Goal: Task Accomplishment & Management: Manage account settings

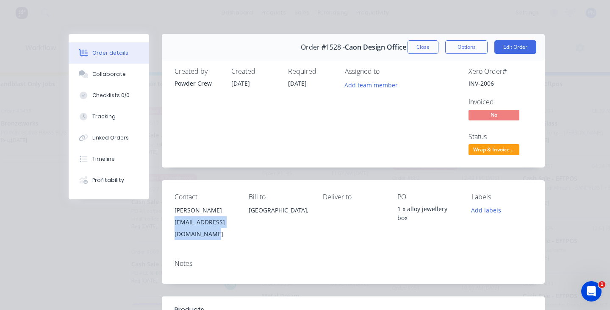
scroll to position [46, 0]
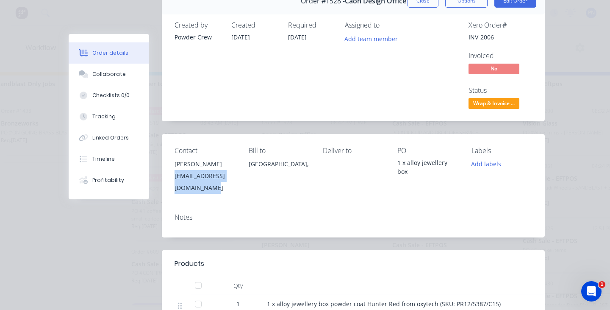
click at [173, 174] on div "Contact [PERSON_NAME] [EMAIL_ADDRESS][DOMAIN_NAME] Bill to [GEOGRAPHIC_DATA], D…" at bounding box center [353, 170] width 383 height 72
click at [500, 102] on span "Wrap & Invoice ..." at bounding box center [493, 103] width 51 height 11
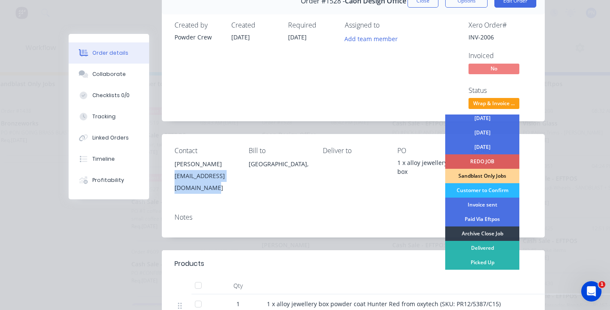
scroll to position [47, 0]
click at [481, 204] on div "Invoice sent" at bounding box center [482, 204] width 74 height 14
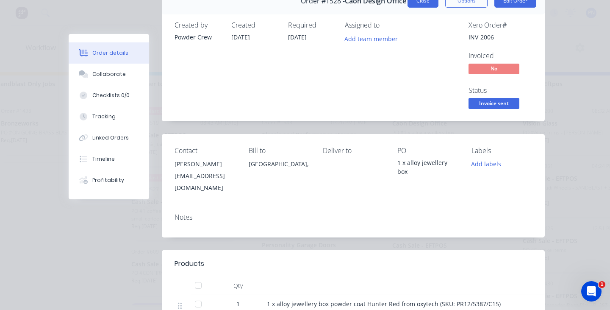
click at [425, 4] on button "Close" at bounding box center [422, 1] width 31 height 14
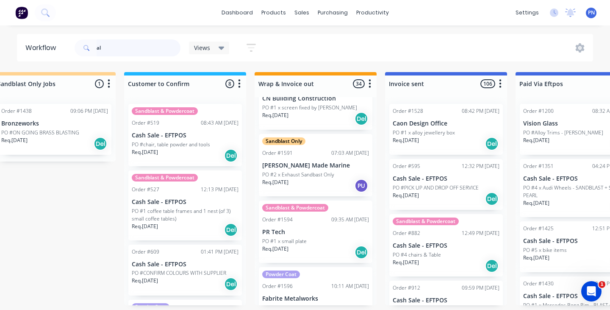
scroll to position [1653, 0]
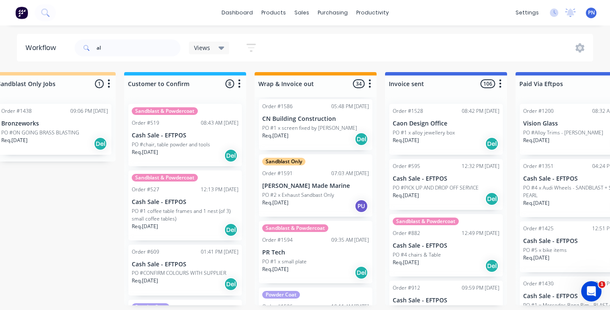
click at [326, 203] on div "Req. [DATE] PU" at bounding box center [315, 206] width 107 height 14
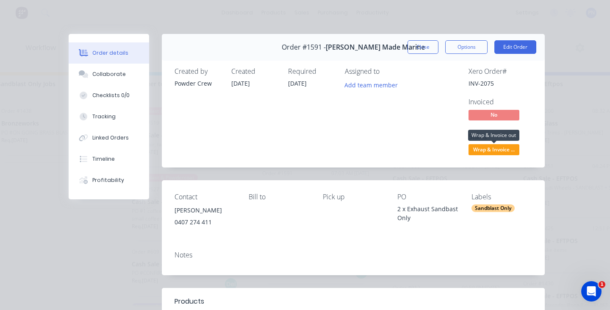
click at [498, 147] on span "Wrap & Invoice ..." at bounding box center [493, 149] width 51 height 11
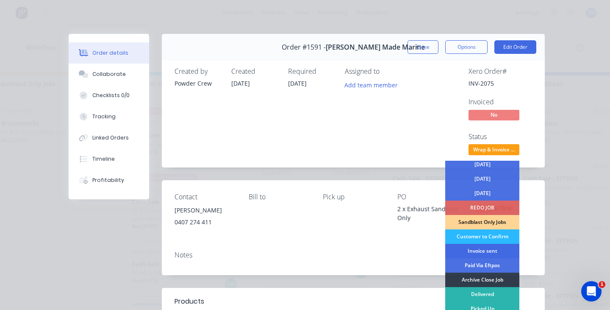
scroll to position [47, 0]
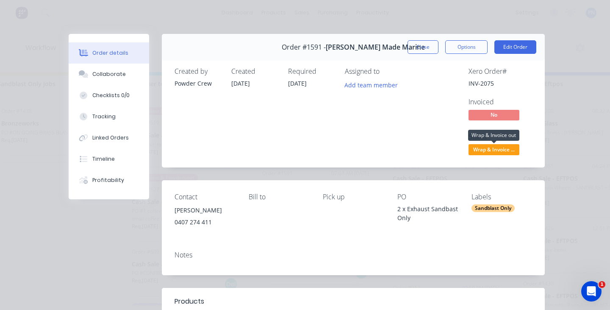
click at [485, 150] on span "Wrap & Invoice ..." at bounding box center [493, 149] width 51 height 11
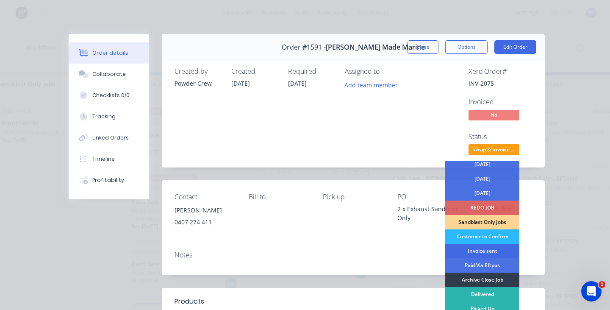
click at [479, 250] on div "Invoice sent" at bounding box center [482, 251] width 74 height 14
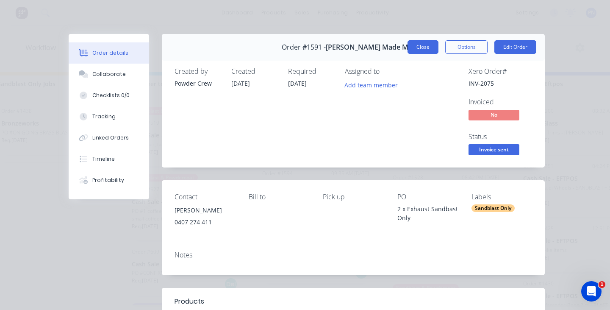
click at [427, 47] on button "Close" at bounding box center [422, 47] width 31 height 14
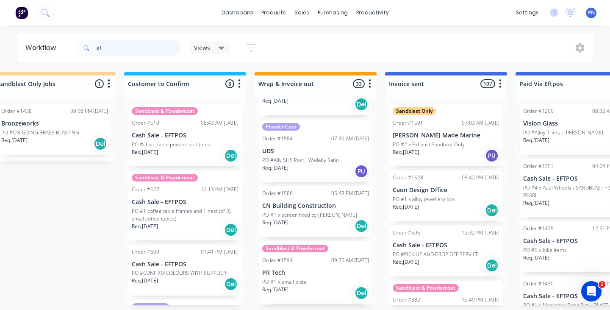
scroll to position [1561, 0]
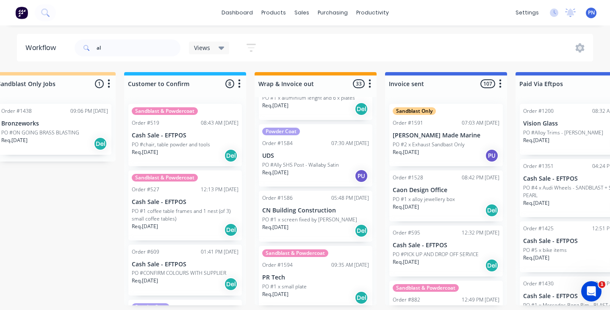
click at [330, 227] on div "Req. [DATE] Del" at bounding box center [315, 230] width 107 height 14
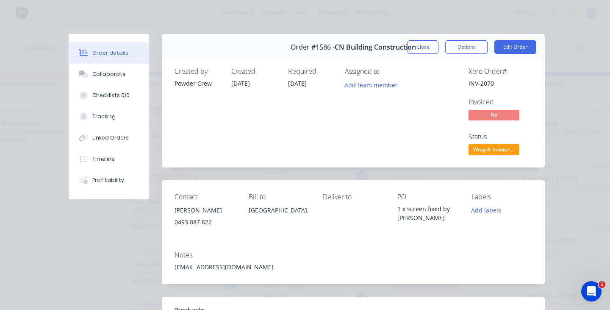
click at [484, 147] on span "Wrap & Invoice ..." at bounding box center [493, 149] width 51 height 11
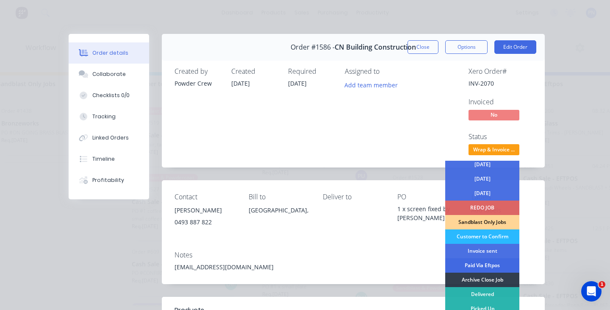
scroll to position [47, 0]
click at [479, 280] on div "Archive Close Job" at bounding box center [482, 279] width 74 height 14
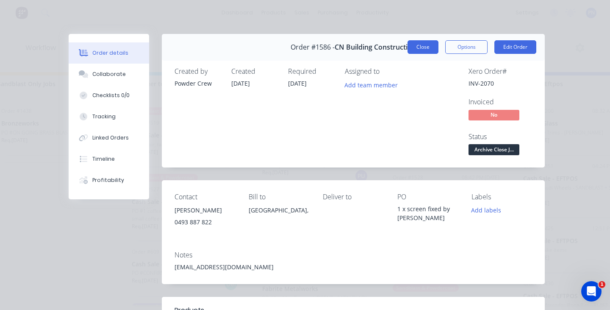
click at [423, 44] on button "Close" at bounding box center [422, 47] width 31 height 14
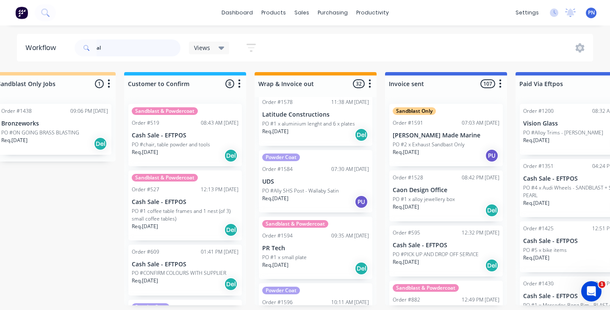
scroll to position [1531, 0]
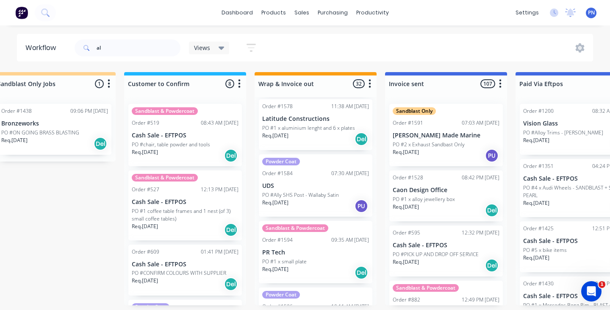
click at [319, 208] on div "Req. [DATE] PU" at bounding box center [315, 206] width 107 height 14
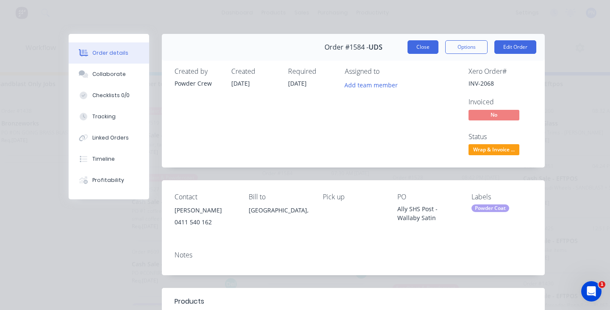
click at [423, 52] on button "Close" at bounding box center [422, 47] width 31 height 14
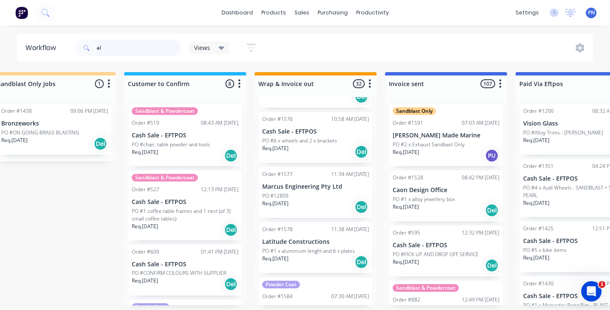
scroll to position [1406, 0]
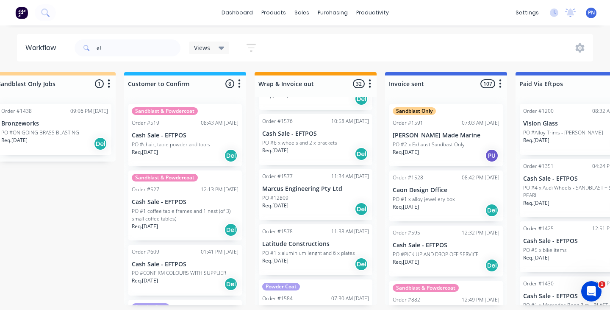
click at [324, 208] on div "Req. [DATE] Del" at bounding box center [315, 209] width 107 height 14
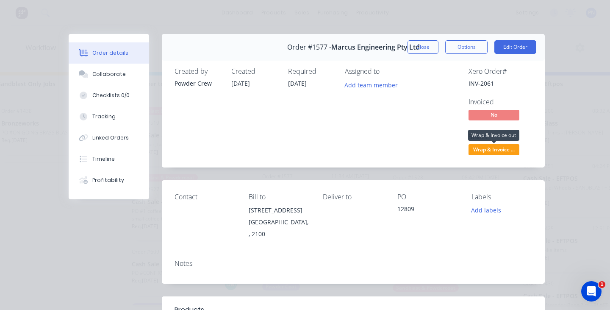
click at [495, 148] on span "Wrap & Invoice ..." at bounding box center [493, 149] width 51 height 11
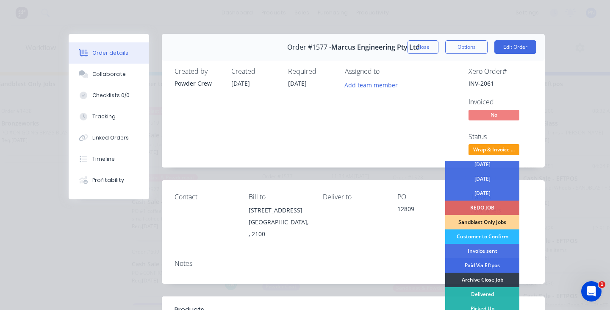
scroll to position [47, 0]
click at [479, 280] on div "Archive Close Job" at bounding box center [482, 279] width 74 height 14
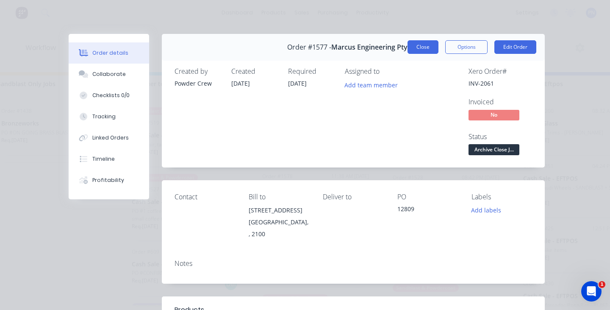
click at [423, 50] on button "Close" at bounding box center [422, 47] width 31 height 14
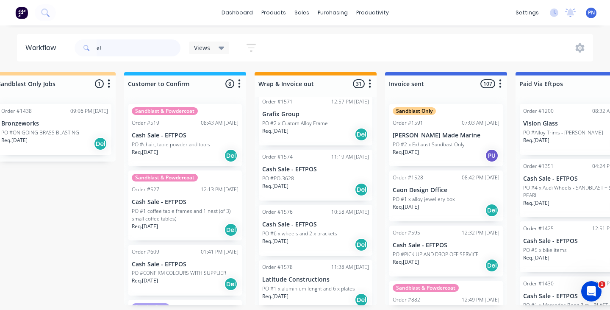
scroll to position [1309, 0]
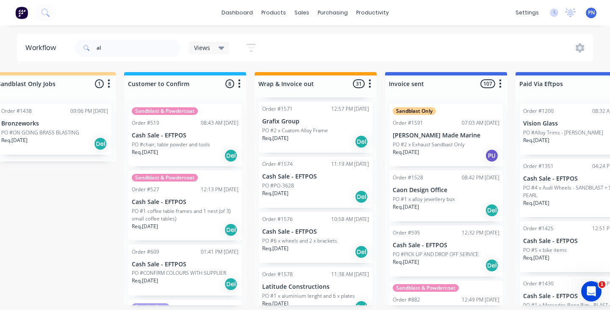
click at [318, 195] on div "Req. [DATE] Del" at bounding box center [315, 196] width 107 height 14
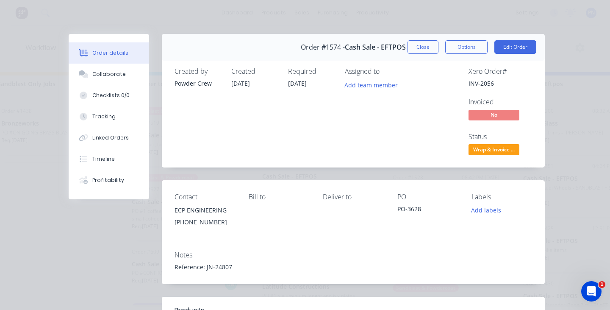
scroll to position [0, 0]
click at [426, 51] on button "Close" at bounding box center [422, 47] width 31 height 14
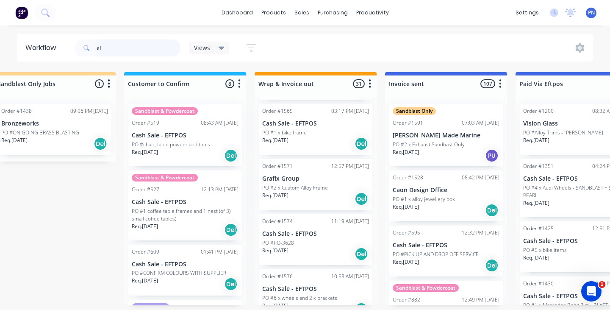
scroll to position [1250, 0]
click at [319, 202] on div "Req. [DATE] Del" at bounding box center [315, 200] width 107 height 14
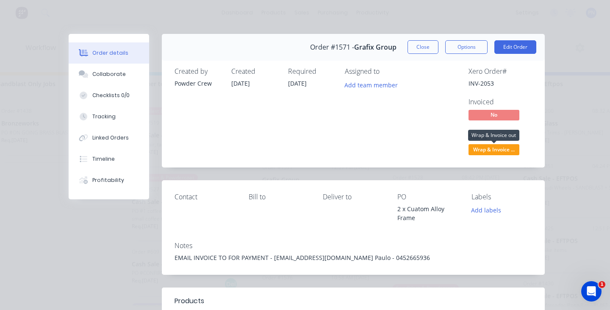
click at [488, 146] on span "Wrap & Invoice ..." at bounding box center [493, 149] width 51 height 11
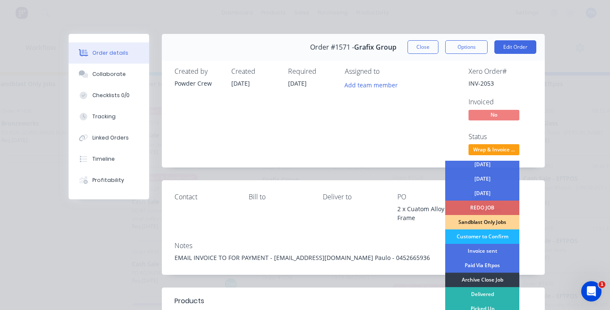
scroll to position [47, 0]
click at [481, 252] on div "Invoice sent" at bounding box center [482, 251] width 74 height 14
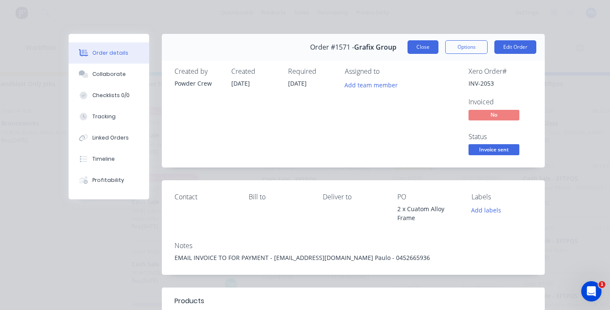
click at [426, 51] on button "Close" at bounding box center [422, 47] width 31 height 14
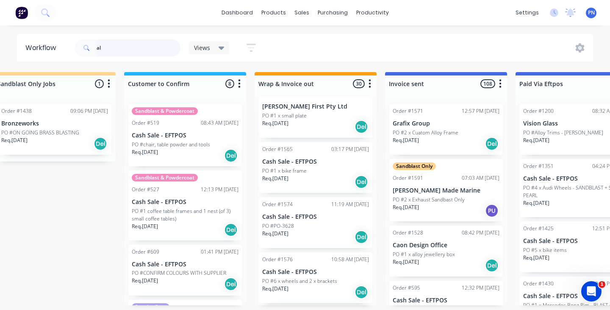
scroll to position [1213, 0]
click at [318, 175] on div "Req. [DATE] Del" at bounding box center [315, 182] width 107 height 14
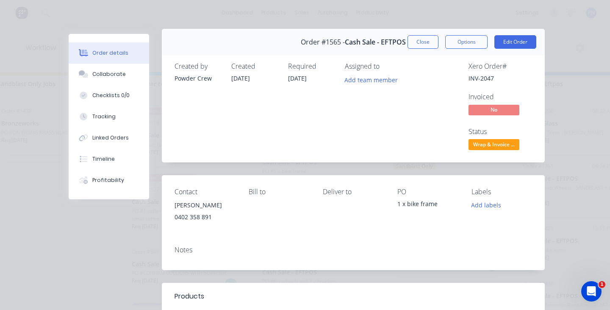
scroll to position [0, 0]
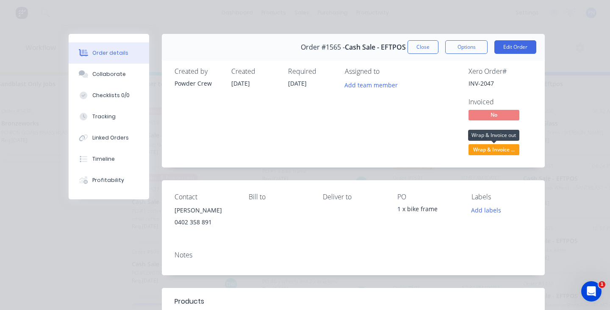
click at [501, 152] on span "Wrap & Invoice ..." at bounding box center [493, 149] width 51 height 11
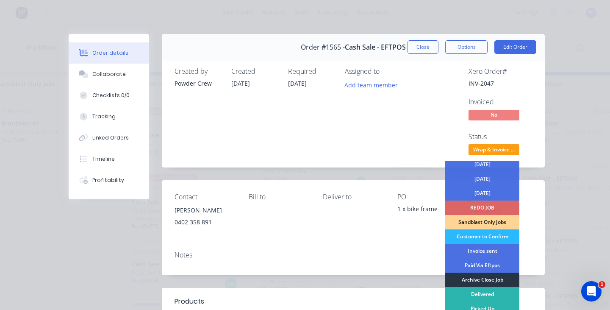
scroll to position [47, 0]
click at [480, 278] on div "Archive Close Job" at bounding box center [482, 279] width 74 height 14
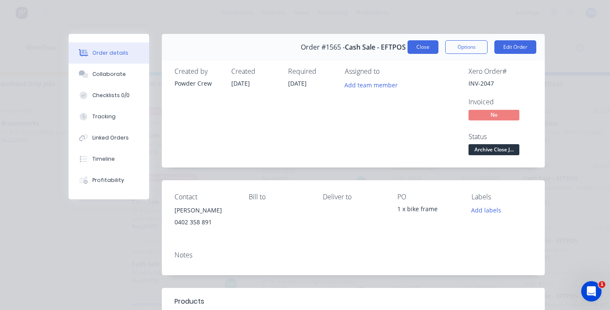
click at [426, 49] on button "Close" at bounding box center [422, 47] width 31 height 14
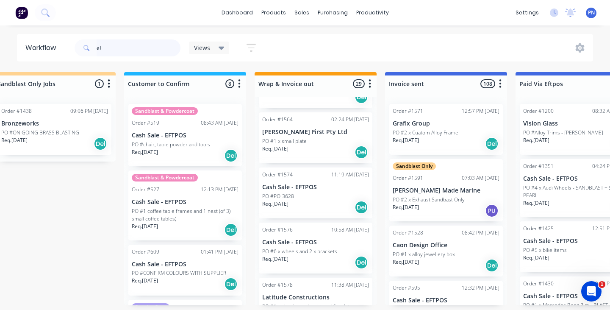
scroll to position [1170, 0]
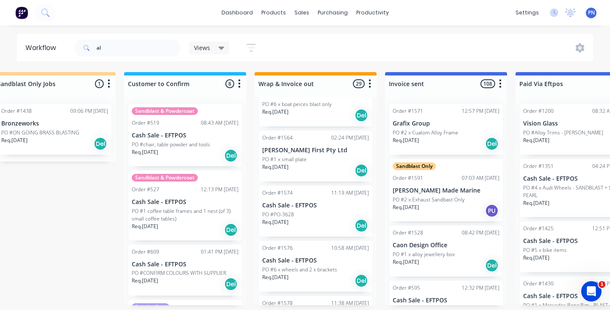
click at [321, 161] on div "PO #1 x small plate" at bounding box center [315, 159] width 107 height 8
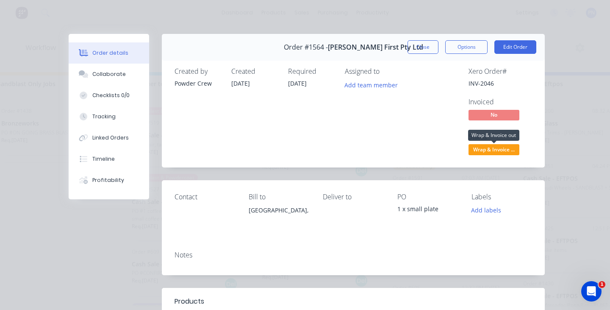
click at [499, 148] on span "Wrap & Invoice ..." at bounding box center [493, 149] width 51 height 11
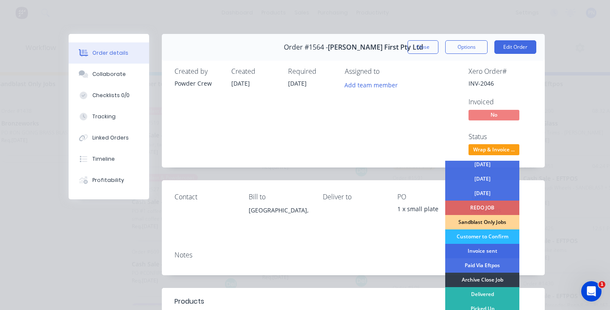
scroll to position [47, 0]
click at [480, 246] on div "Invoice sent" at bounding box center [482, 251] width 74 height 14
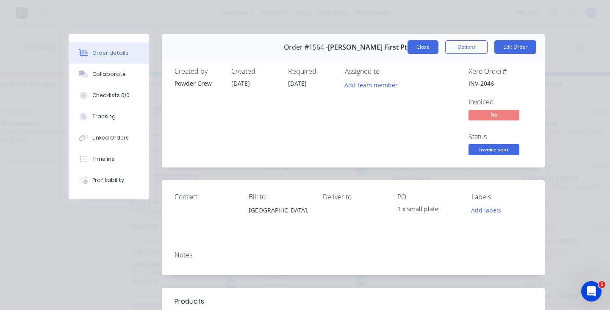
click at [422, 47] on button "Close" at bounding box center [422, 47] width 31 height 14
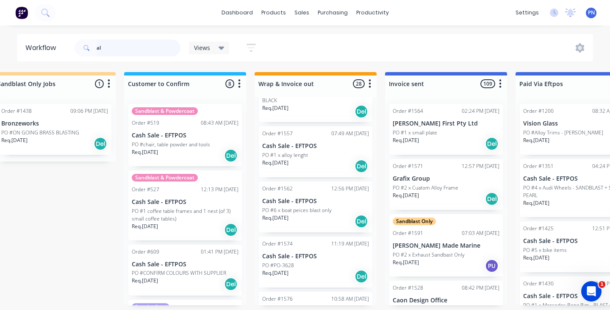
scroll to position [1061, 0]
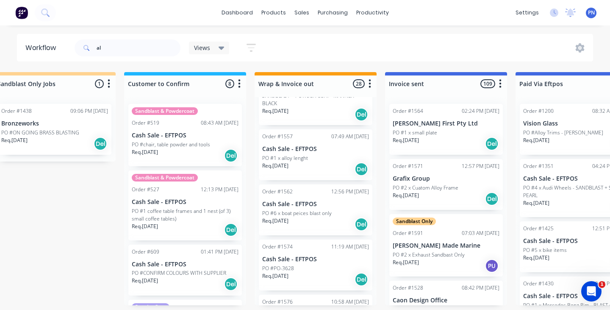
click at [331, 223] on div "Req. [DATE] Del" at bounding box center [315, 224] width 107 height 14
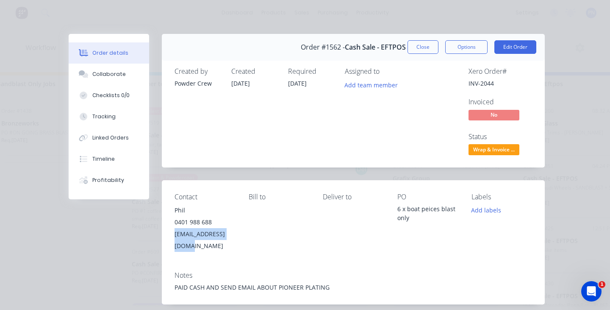
drag, startPoint x: 239, startPoint y: 234, endPoint x: 175, endPoint y: 233, distance: 64.0
click at [175, 233] on div "Contact [PERSON_NAME] [PHONE_NUMBER] [EMAIL_ADDRESS][DOMAIN_NAME] [PERSON_NAME]…" at bounding box center [353, 222] width 383 height 84
copy div "[EMAIL_ADDRESS][DOMAIN_NAME]"
click at [487, 142] on div "Status Wrap & Invoice ..." at bounding box center [500, 145] width 64 height 25
click at [487, 146] on span "Wrap & Invoice ..." at bounding box center [493, 149] width 51 height 11
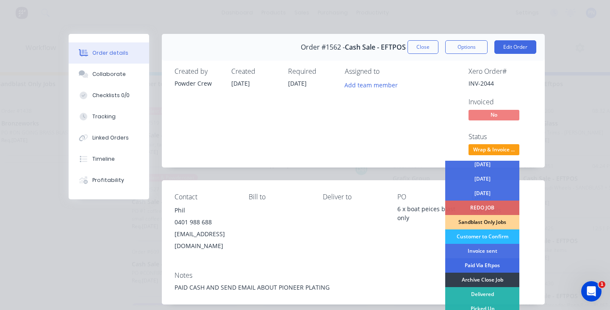
scroll to position [47, 0]
click at [476, 277] on div "Archive Close Job" at bounding box center [482, 279] width 74 height 14
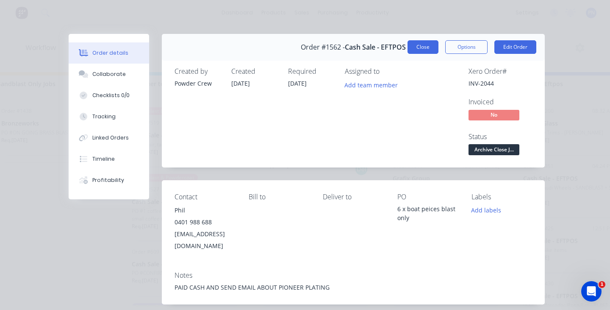
click at [421, 51] on button "Close" at bounding box center [422, 47] width 31 height 14
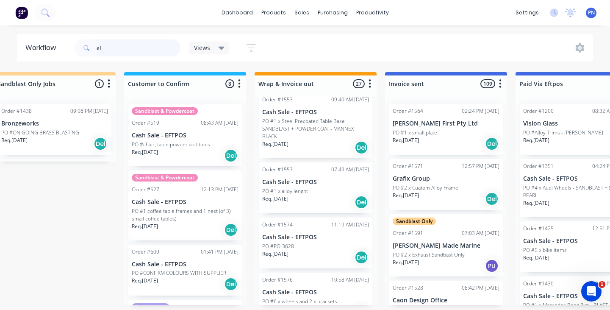
scroll to position [1027, 0]
click at [333, 201] on div "Req. [DATE] Del" at bounding box center [315, 203] width 107 height 14
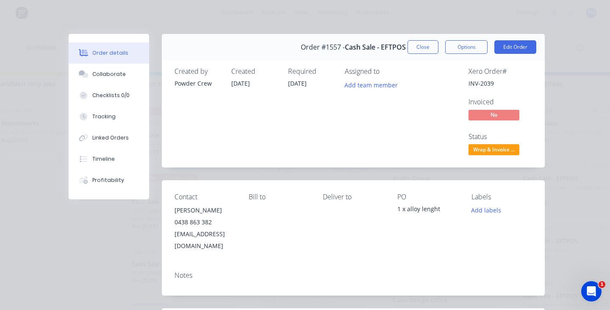
scroll to position [0, 0]
click at [414, 47] on button "Close" at bounding box center [422, 47] width 31 height 14
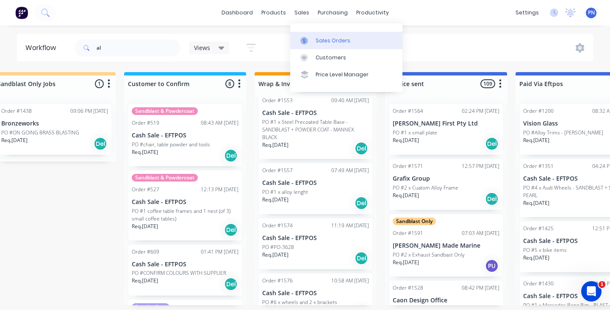
click at [329, 37] on div "Sales Orders" at bounding box center [333, 41] width 35 height 8
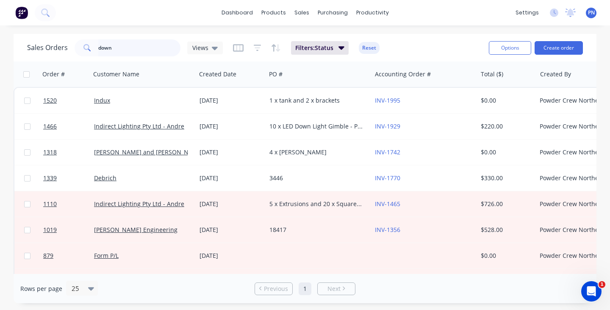
click at [146, 47] on input "down" at bounding box center [139, 47] width 83 height 17
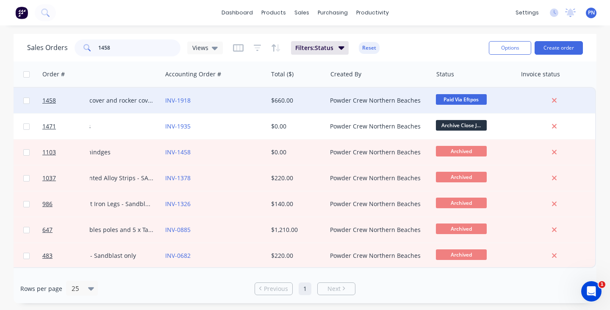
scroll to position [0, 209]
click at [465, 97] on span "Paid Via Eftpos" at bounding box center [461, 99] width 51 height 11
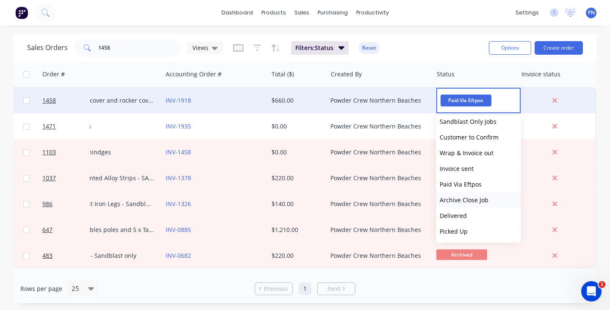
scroll to position [115, 0]
click at [470, 199] on span "Archive Close Job" at bounding box center [464, 200] width 49 height 8
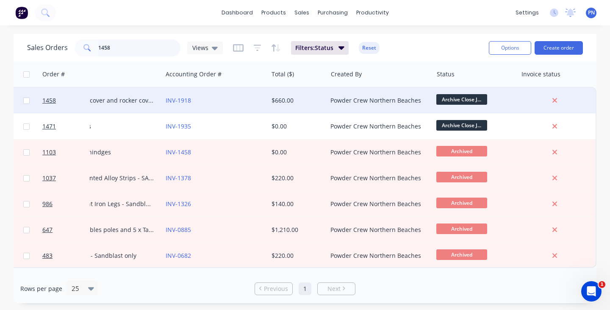
click at [122, 49] on input "1458" at bounding box center [139, 47] width 83 height 17
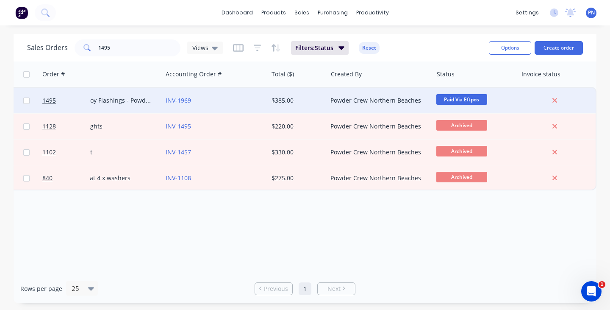
click at [464, 98] on span "Paid Via Eftpos" at bounding box center [461, 99] width 51 height 11
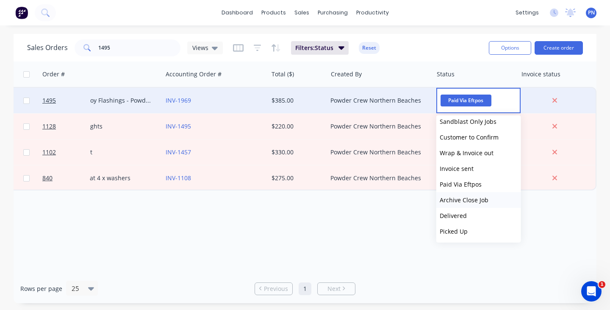
click at [467, 198] on span "Archive Close Job" at bounding box center [464, 200] width 49 height 8
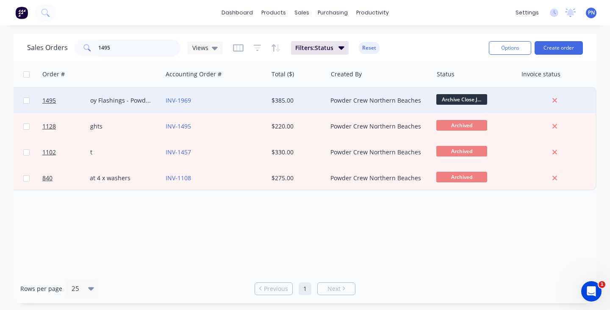
click at [138, 47] on input "1495" at bounding box center [139, 47] width 83 height 17
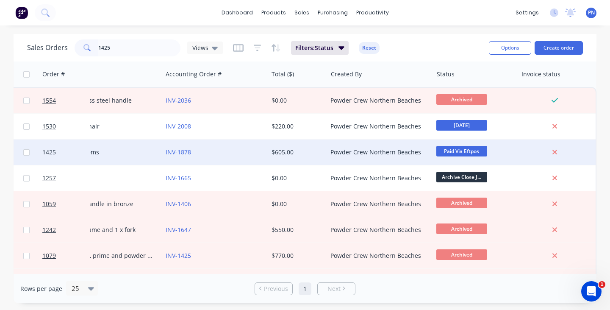
click at [454, 149] on span "Paid Via Eftpos" at bounding box center [461, 151] width 51 height 11
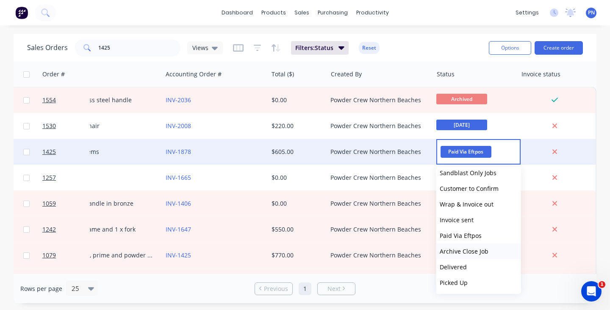
click at [466, 248] on span "Archive Close Job" at bounding box center [464, 251] width 49 height 8
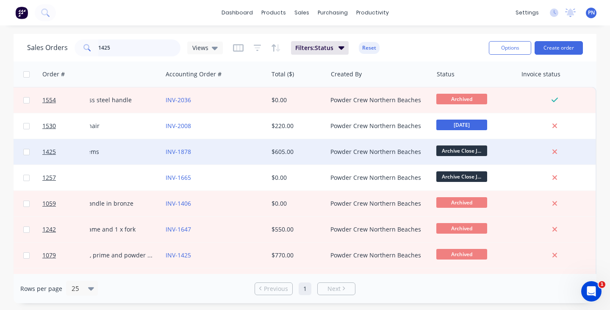
click at [115, 50] on input "1425" at bounding box center [139, 47] width 83 height 17
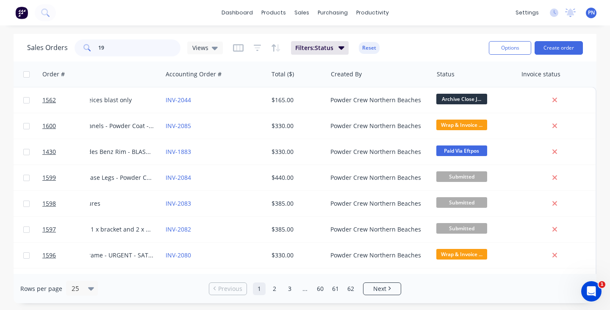
scroll to position [0, 209]
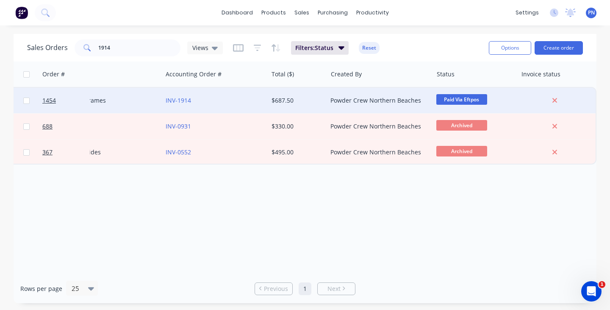
click at [446, 101] on span "Paid Via Eftpos" at bounding box center [461, 99] width 51 height 11
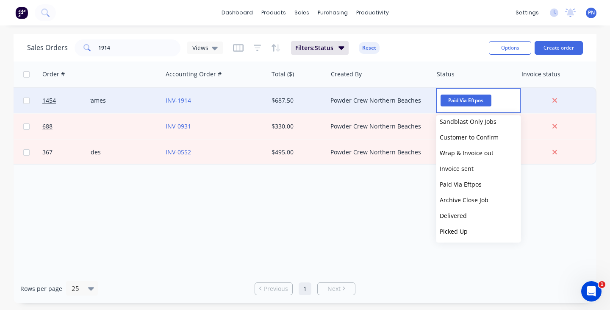
scroll to position [115, 0]
click at [462, 199] on span "Archive Close Job" at bounding box center [464, 200] width 49 height 8
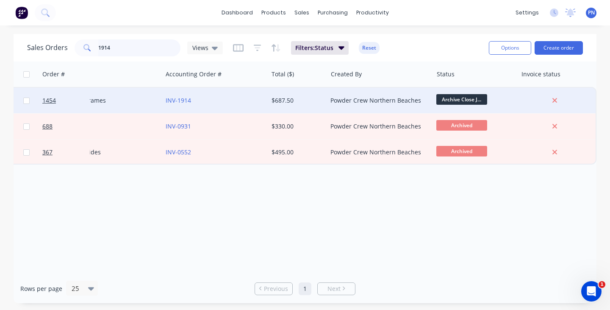
click at [137, 49] on input "1914" at bounding box center [139, 47] width 83 height 17
click at [448, 96] on span "Paid Via Eftpos" at bounding box center [461, 99] width 51 height 11
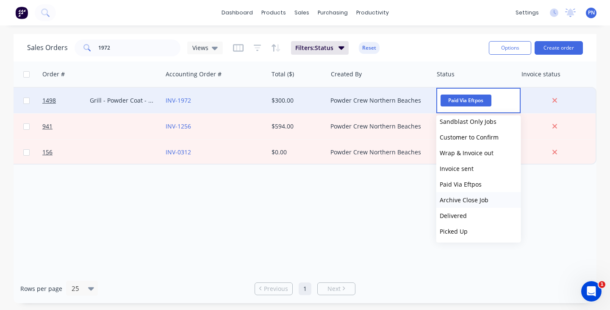
click at [467, 202] on span "Archive Close Job" at bounding box center [464, 200] width 49 height 8
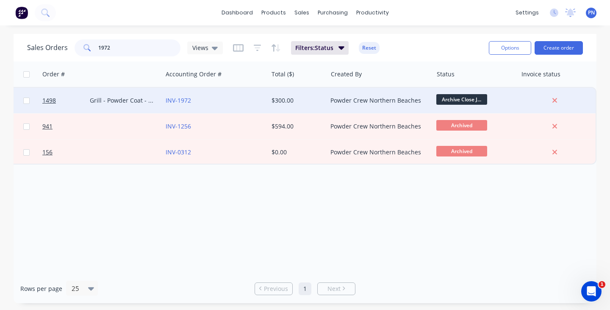
click at [144, 46] on input "1972" at bounding box center [139, 47] width 83 height 17
type input "1"
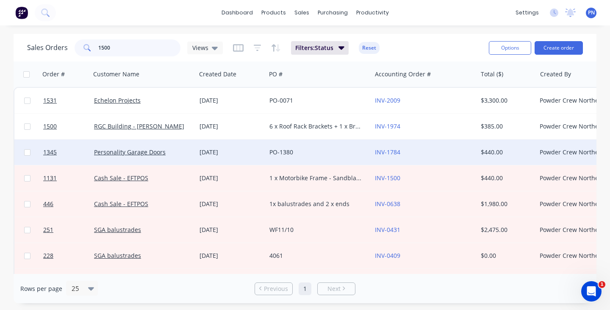
scroll to position [0, 0]
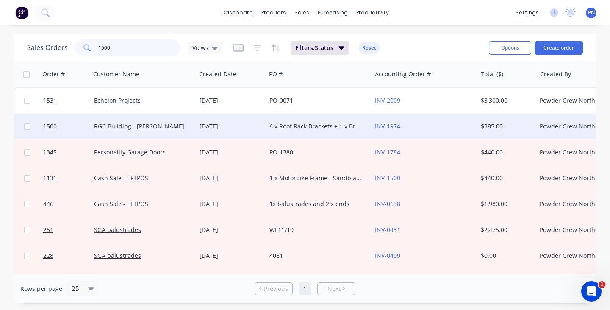
type input "1500"
click at [260, 125] on div "[DATE]" at bounding box center [230, 126] width 63 height 8
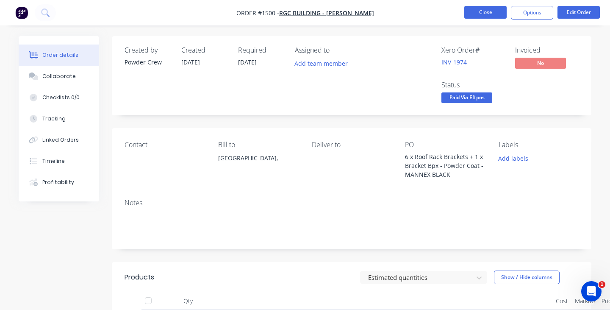
click at [480, 12] on button "Close" at bounding box center [485, 12] width 42 height 13
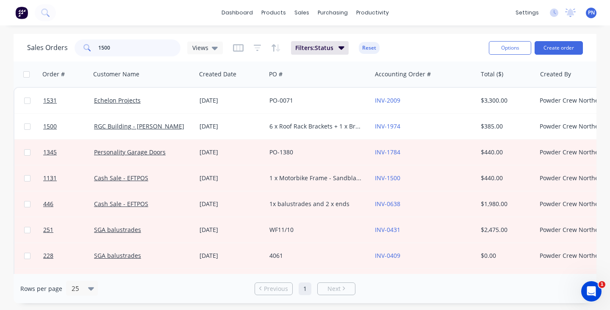
click at [143, 48] on input "1500" at bounding box center [139, 47] width 83 height 17
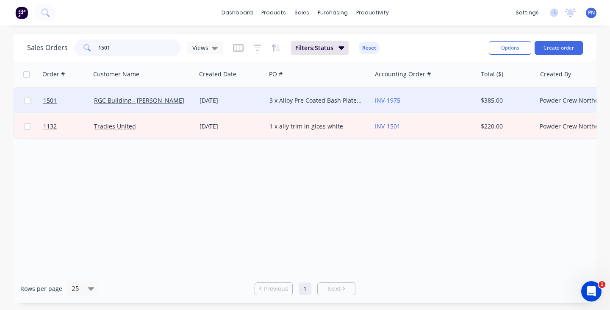
type input "1501"
click at [180, 102] on div "RGC Building - [PERSON_NAME]" at bounding box center [141, 100] width 94 height 8
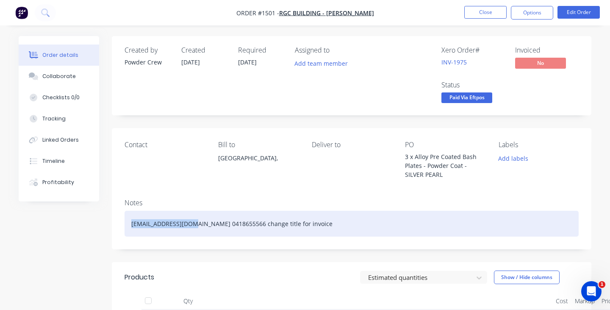
drag, startPoint x: 191, startPoint y: 224, endPoint x: 130, endPoint y: 226, distance: 60.6
click at [130, 226] on div "[EMAIL_ADDRESS][DOMAIN_NAME] 0418655566 change title for invoice" at bounding box center [352, 223] width 454 height 26
copy div "[EMAIL_ADDRESS][DOMAIN_NAME]"
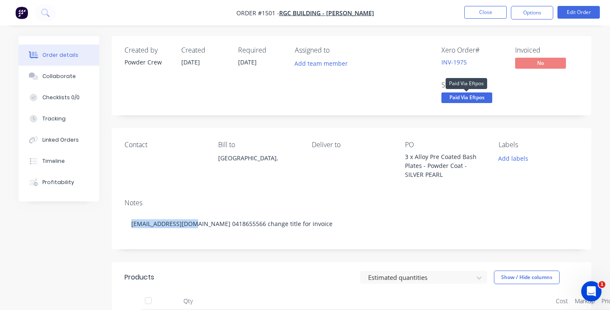
click at [478, 93] on span "Paid Via Eftpos" at bounding box center [466, 97] width 51 height 11
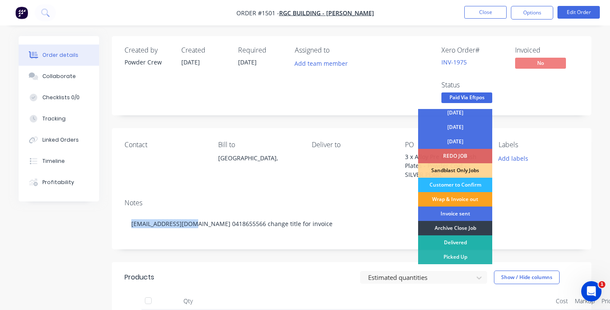
scroll to position [47, 0]
click at [448, 227] on div "Archive Close Job" at bounding box center [455, 228] width 74 height 14
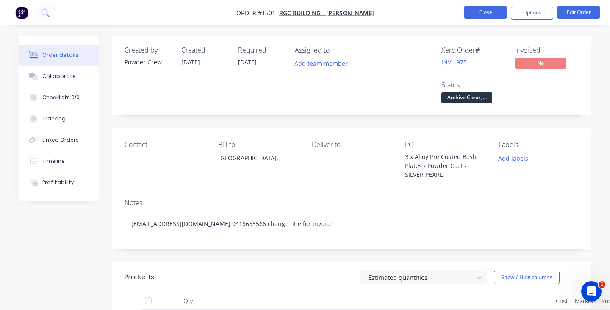
click at [483, 14] on button "Close" at bounding box center [485, 12] width 42 height 13
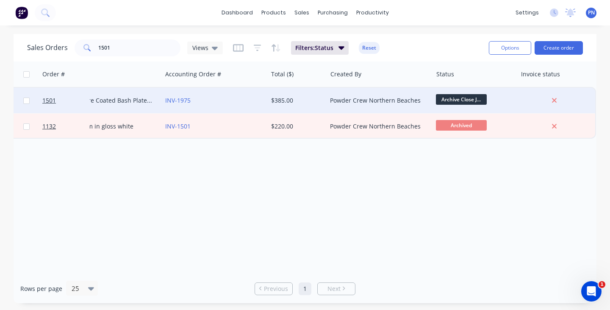
scroll to position [0, 209]
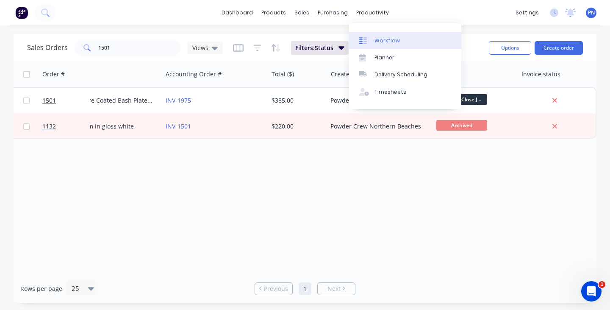
click at [383, 40] on div "Workflow" at bounding box center [386, 41] width 25 height 8
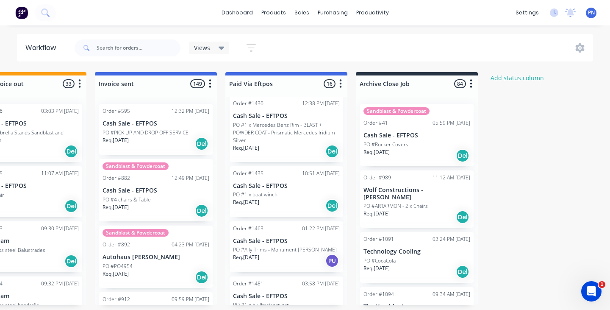
scroll to position [182, 0]
click at [298, 203] on div "Req. [DATE] Del" at bounding box center [286, 203] width 107 height 14
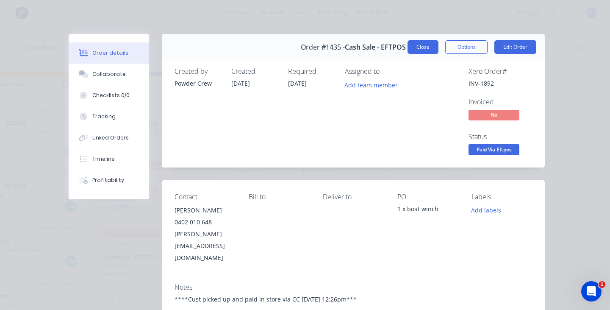
click at [420, 49] on button "Close" at bounding box center [422, 47] width 31 height 14
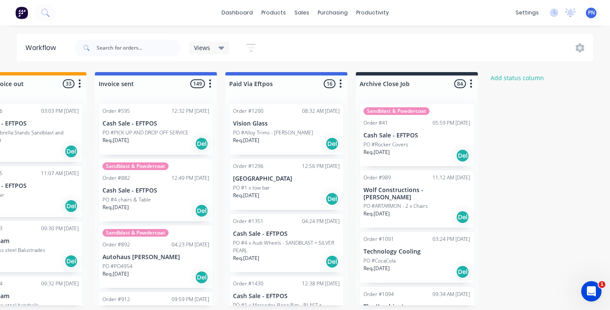
scroll to position [0, 0]
click at [299, 146] on div "Req. [DATE] Del" at bounding box center [286, 143] width 107 height 14
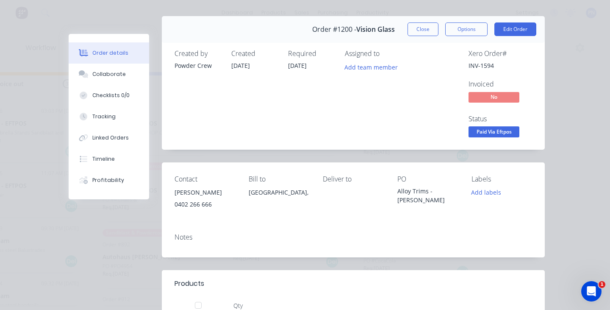
scroll to position [15, 0]
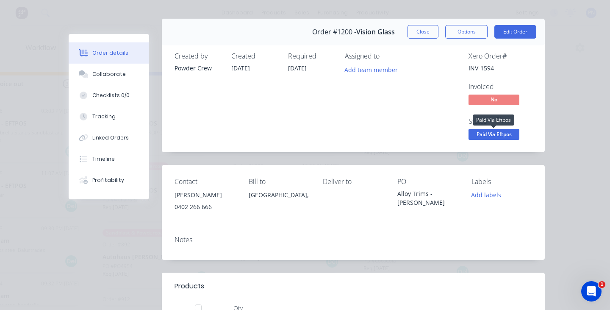
click at [491, 130] on span "Paid Via Eftpos" at bounding box center [493, 134] width 51 height 11
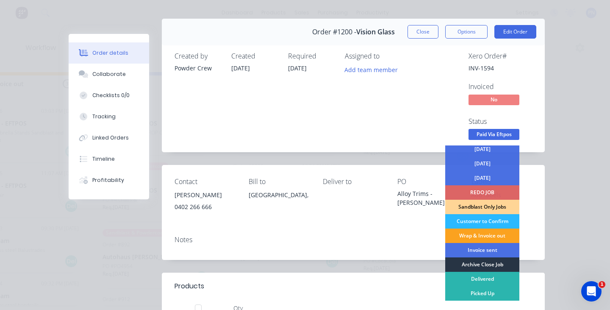
scroll to position [47, 0]
click at [476, 265] on div "Archive Close Job" at bounding box center [482, 264] width 74 height 14
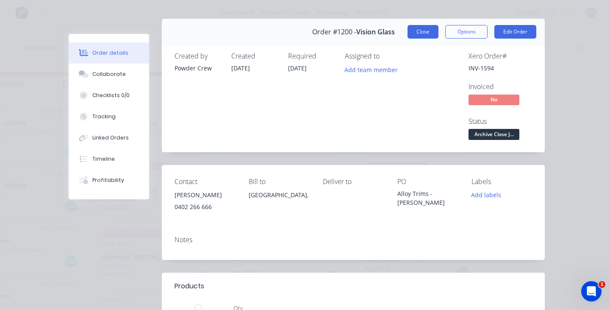
click at [429, 33] on button "Close" at bounding box center [422, 32] width 31 height 14
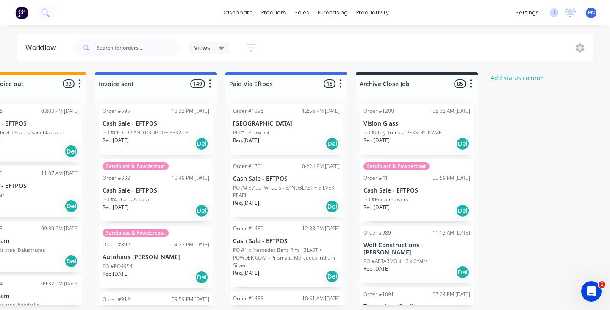
click at [297, 144] on div "Req. [DATE] Del" at bounding box center [286, 143] width 107 height 14
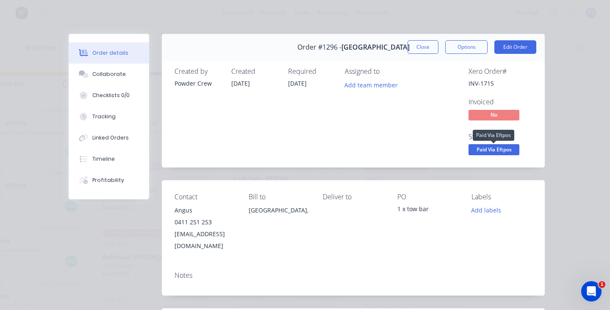
click at [499, 147] on span "Paid Via Eftpos" at bounding box center [493, 149] width 51 height 11
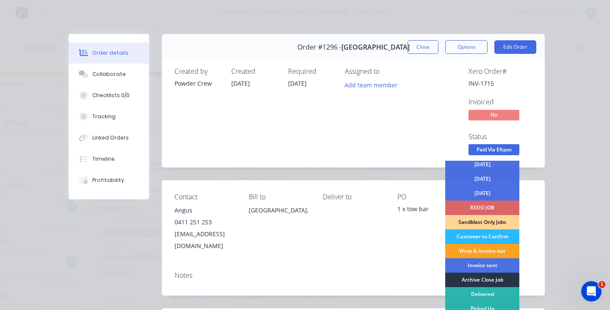
click at [479, 279] on div "Archive Close Job" at bounding box center [482, 279] width 74 height 14
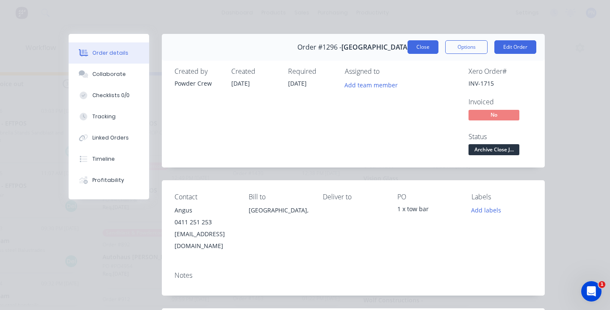
click at [421, 47] on button "Close" at bounding box center [422, 47] width 31 height 14
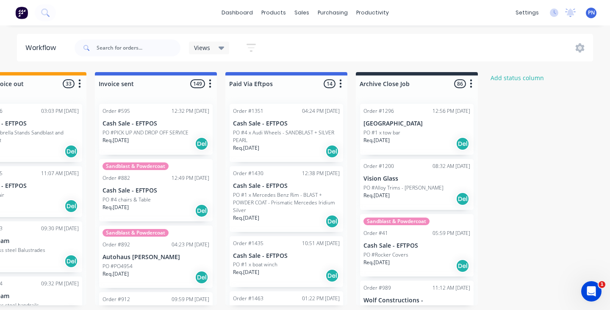
click at [296, 145] on div "Req. [DATE] Del" at bounding box center [286, 151] width 107 height 14
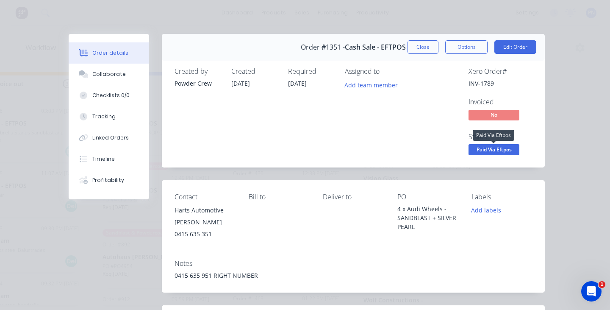
click at [486, 147] on span "Paid Via Eftpos" at bounding box center [493, 149] width 51 height 11
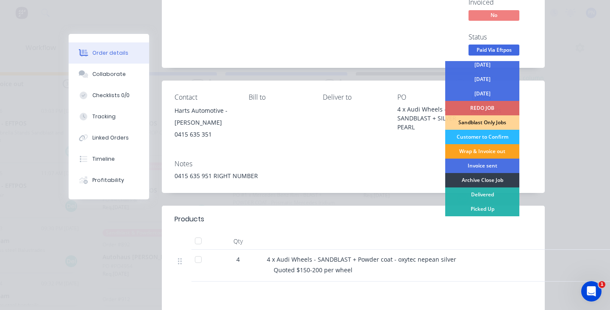
scroll to position [100, 0]
click at [470, 182] on div "Archive Close Job" at bounding box center [482, 179] width 74 height 14
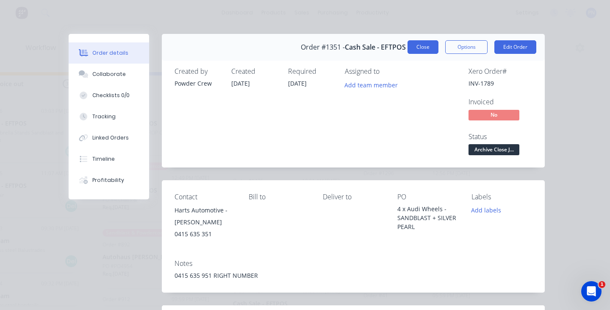
scroll to position [0, 0]
click at [426, 47] on button "Close" at bounding box center [422, 47] width 31 height 14
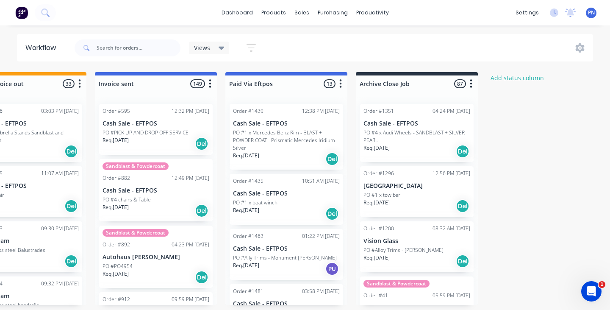
click at [303, 156] on div "Req. [DATE] Del" at bounding box center [286, 159] width 107 height 14
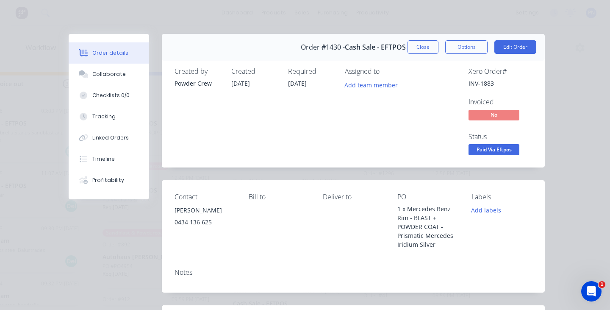
scroll to position [7, 0]
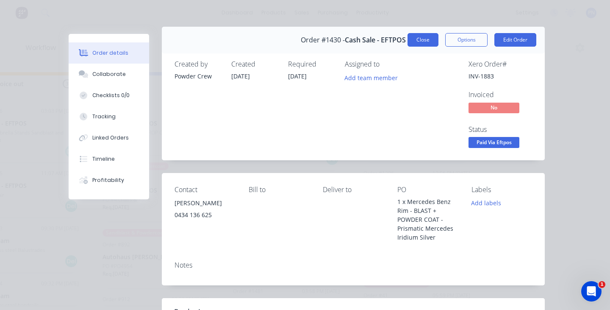
click at [418, 41] on button "Close" at bounding box center [422, 40] width 31 height 14
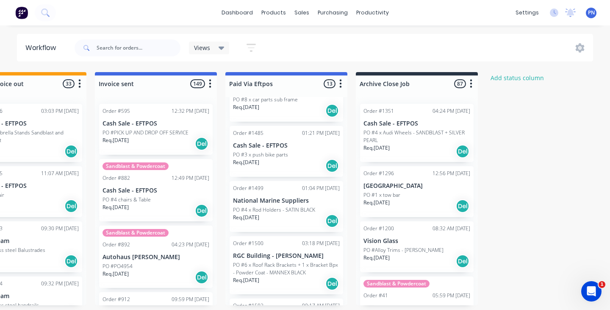
scroll to position [269, 0]
click at [304, 158] on div "Req. [DATE] Del" at bounding box center [286, 164] width 107 height 14
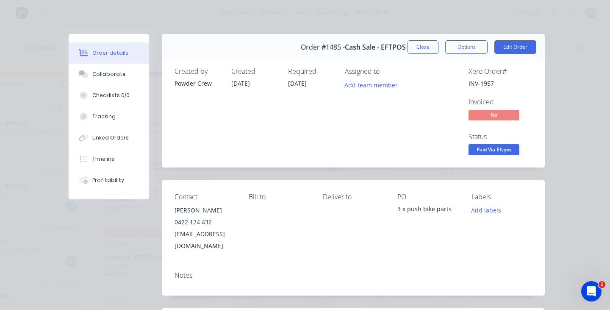
scroll to position [0, 0]
click at [424, 49] on button "Close" at bounding box center [422, 47] width 31 height 14
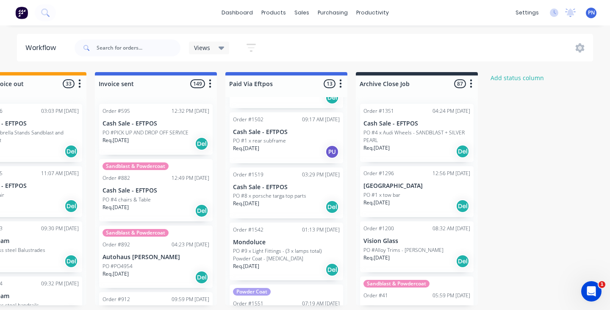
scroll to position [459, 0]
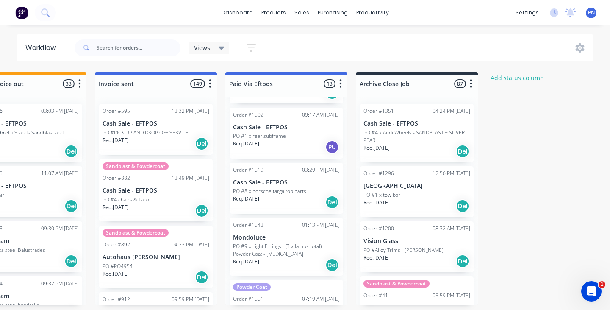
click at [305, 197] on div "Req. [DATE] Del" at bounding box center [286, 202] width 107 height 14
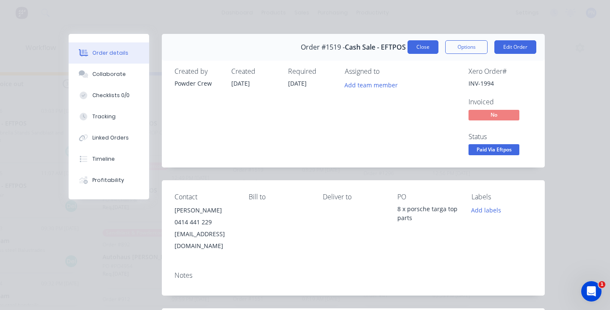
click at [420, 50] on button "Close" at bounding box center [422, 47] width 31 height 14
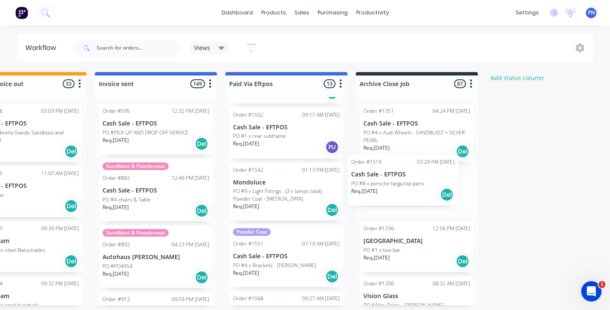
drag, startPoint x: 298, startPoint y: 196, endPoint x: 418, endPoint y: 189, distance: 120.5
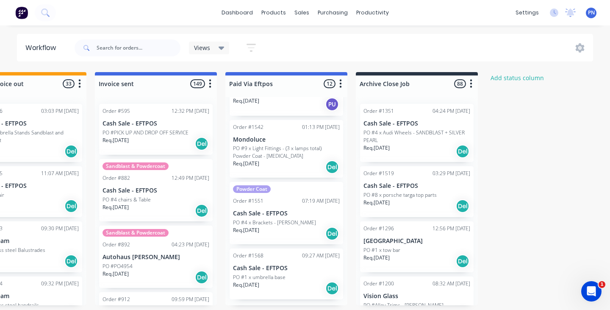
scroll to position [501, 0]
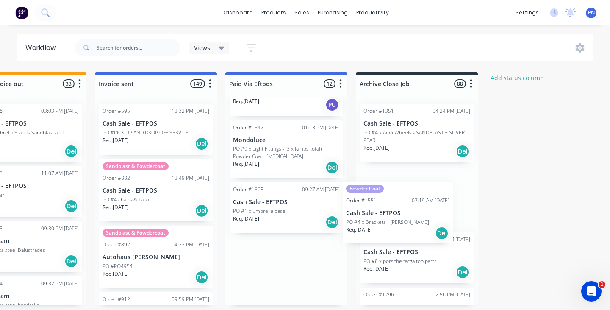
drag, startPoint x: 283, startPoint y: 226, endPoint x: 399, endPoint y: 226, distance: 115.2
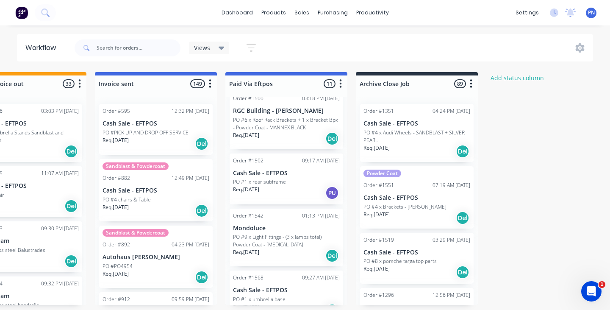
scroll to position [410, 0]
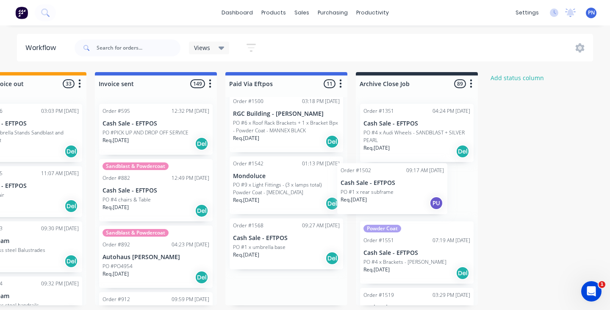
drag, startPoint x: 284, startPoint y: 176, endPoint x: 398, endPoint y: 184, distance: 114.2
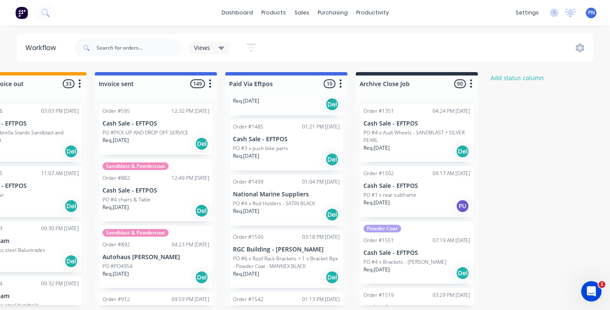
scroll to position [266, 0]
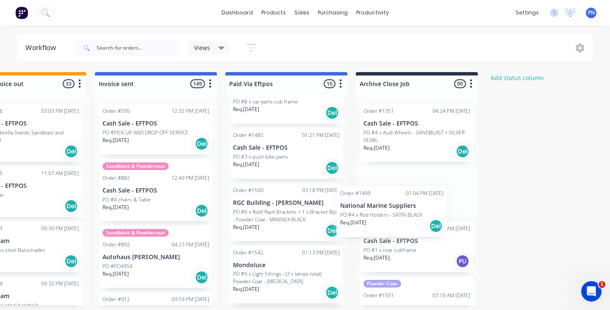
drag, startPoint x: 285, startPoint y: 198, endPoint x: 396, endPoint y: 200, distance: 111.0
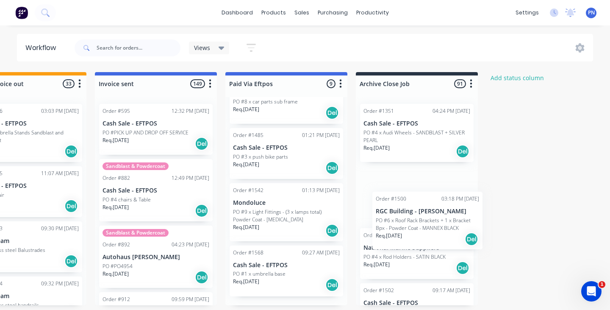
drag, startPoint x: 274, startPoint y: 210, endPoint x: 418, endPoint y: 216, distance: 144.9
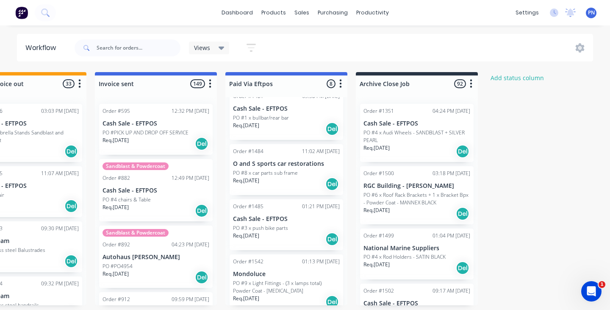
scroll to position [195, 0]
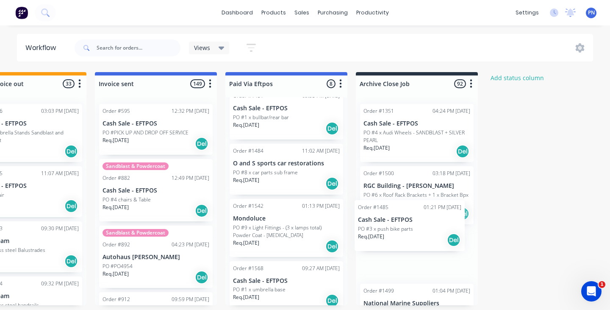
drag, startPoint x: 277, startPoint y: 227, endPoint x: 407, endPoint y: 229, distance: 129.2
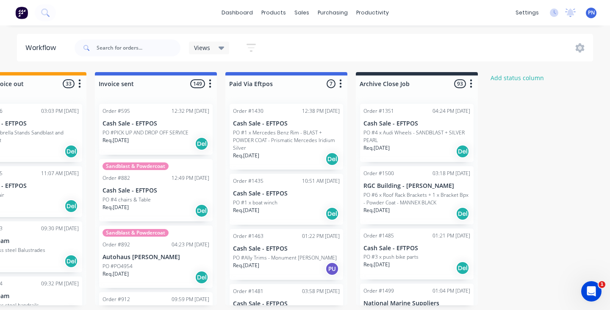
scroll to position [0, 1228]
click at [118, 50] on input "text" at bounding box center [139, 47] width 84 height 17
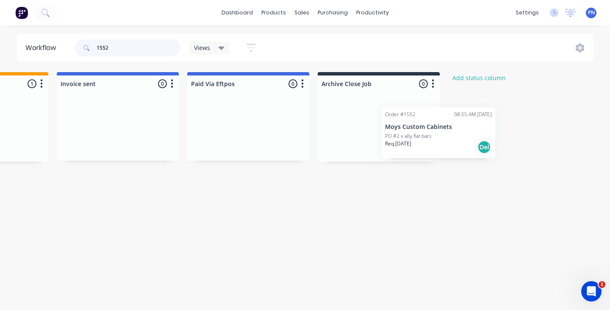
scroll to position [0, 1267]
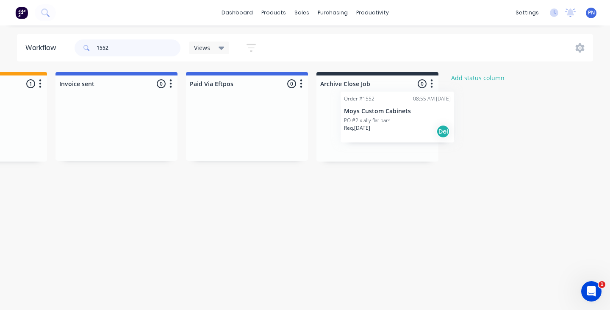
drag, startPoint x: 180, startPoint y: 131, endPoint x: 371, endPoint y: 118, distance: 191.0
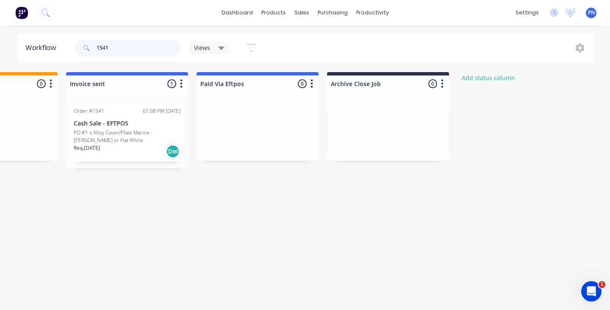
scroll to position [0, 1256]
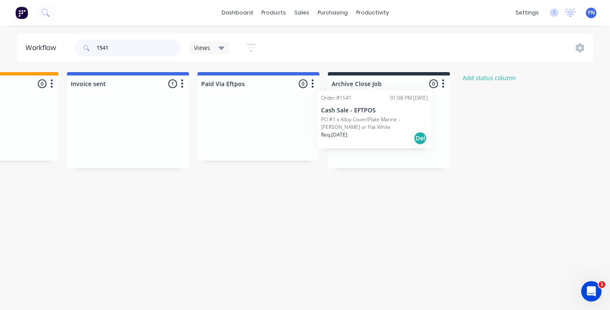
drag, startPoint x: 107, startPoint y: 138, endPoint x: 360, endPoint y: 125, distance: 253.2
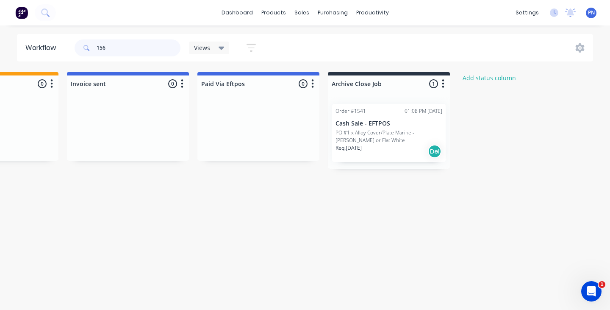
type input "1565"
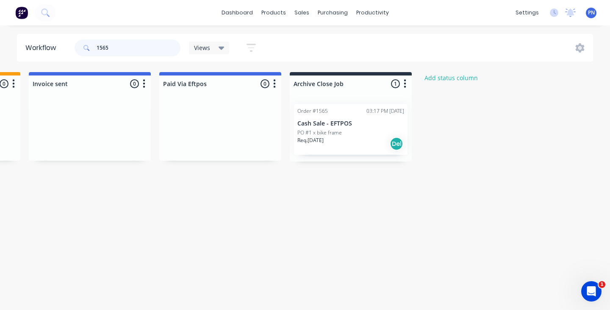
scroll to position [0, 1294]
